Goal: Find specific page/section: Find specific page/section

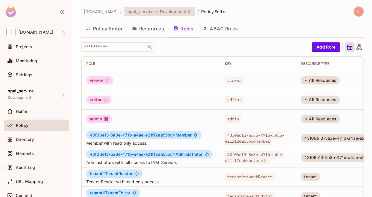
click at [147, 16] on div "opal_service : Development" at bounding box center [159, 11] width 71 height 9
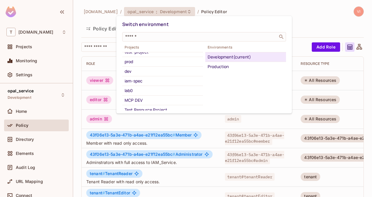
scroll to position [94, 0]
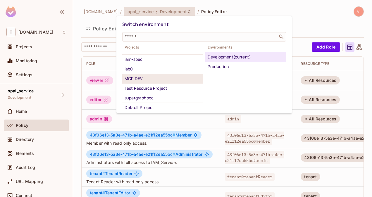
click at [157, 80] on div "MCP DEV" at bounding box center [163, 78] width 76 height 7
click at [231, 58] on div "Development (current)" at bounding box center [246, 57] width 76 height 7
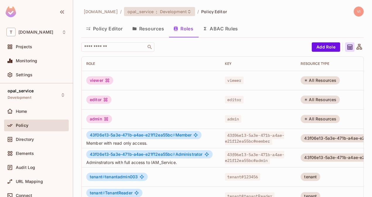
click at [160, 13] on span "Development" at bounding box center [173, 12] width 27 height 6
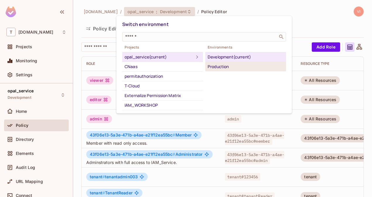
click at [220, 63] on div "Production" at bounding box center [246, 66] width 76 height 7
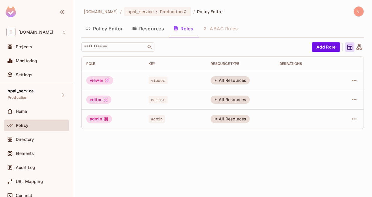
click at [155, 6] on div "[DOMAIN_NAME] / opal_service : Production / Policy Editor Policy Editor Resourc…" at bounding box center [222, 98] width 299 height 197
click at [160, 12] on span "Production" at bounding box center [171, 12] width 23 height 6
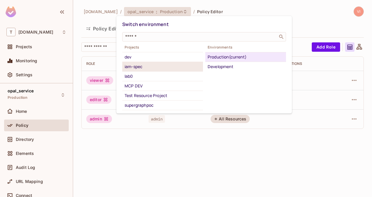
scroll to position [87, 0]
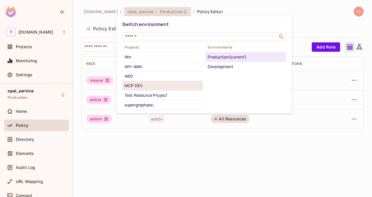
click at [137, 87] on div "MCP DEV" at bounding box center [163, 85] width 76 height 7
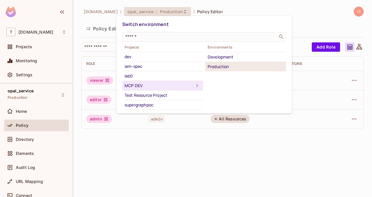
click at [222, 66] on div "Production" at bounding box center [246, 66] width 76 height 7
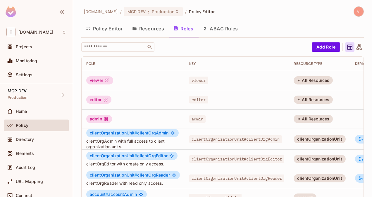
click at [147, 32] on button "Resources" at bounding box center [148, 28] width 41 height 15
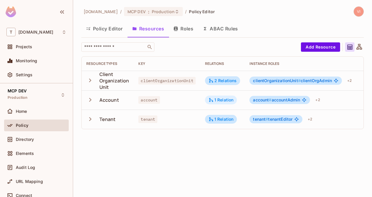
scroll to position [0, 58]
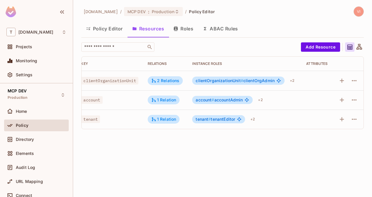
click at [195, 29] on button "Roles" at bounding box center [183, 28] width 29 height 15
